Goal: Check status: Check status

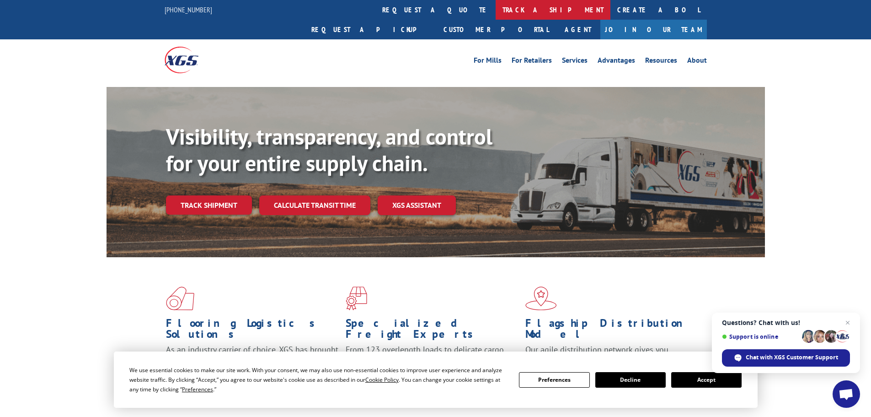
click at [496, 3] on link "track a shipment" at bounding box center [553, 10] width 115 height 20
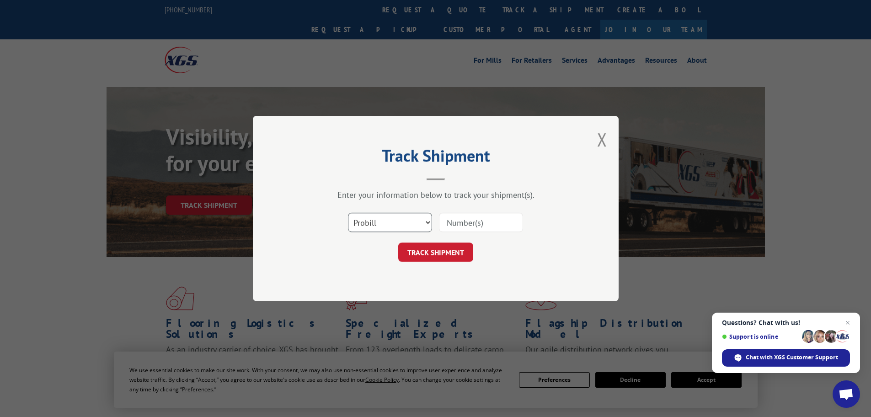
click at [380, 224] on select "Select category... Probill BOL PO" at bounding box center [390, 222] width 84 height 19
select select "po"
click at [348, 213] on select "Select category... Probill BOL PO" at bounding box center [390, 222] width 84 height 19
click at [453, 228] on input at bounding box center [481, 222] width 84 height 19
paste input "28531674"
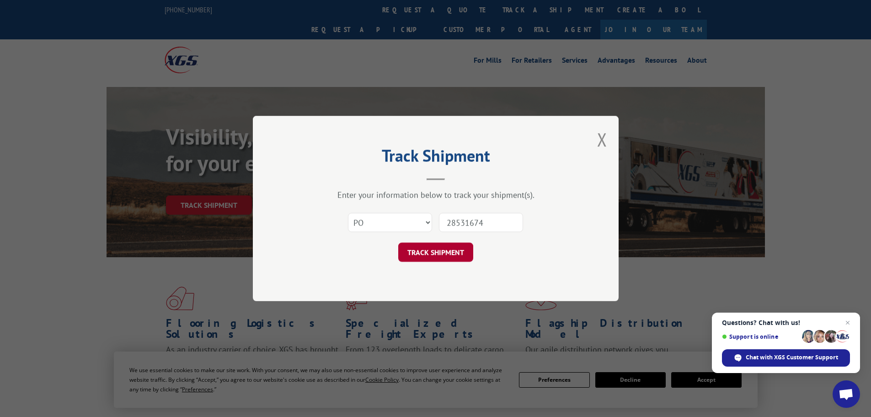
type input "28531674"
click at [442, 251] on button "TRACK SHIPMENT" at bounding box center [435, 251] width 75 height 19
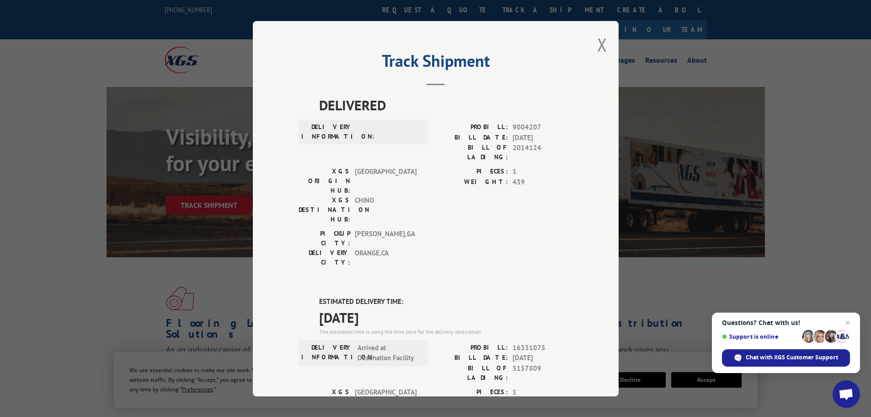
scroll to position [91, 0]
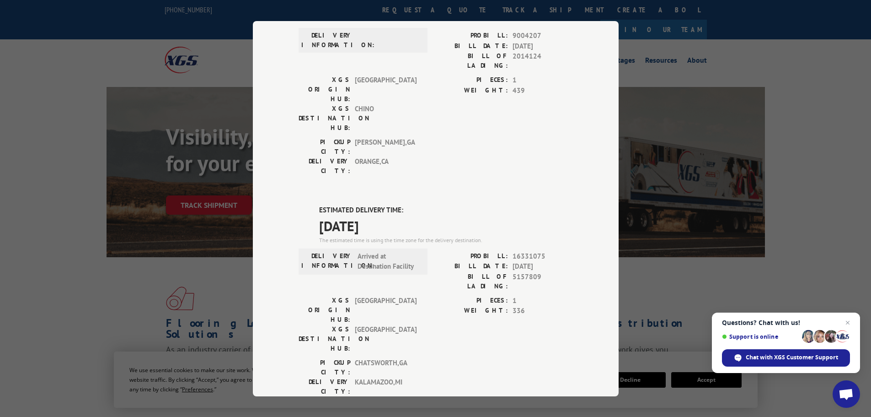
drag, startPoint x: 399, startPoint y: 173, endPoint x: 293, endPoint y: 141, distance: 110.3
click at [293, 141] on div "Track Shipment DELIVERED DELIVERY INFORMATION: PROBILL: 9004207 BILL DATE: [DAT…" at bounding box center [436, 208] width 366 height 375
copy div "ESTIMATED DELIVERY TIME: [DATE]"
